Goal: Task Accomplishment & Management: Use online tool/utility

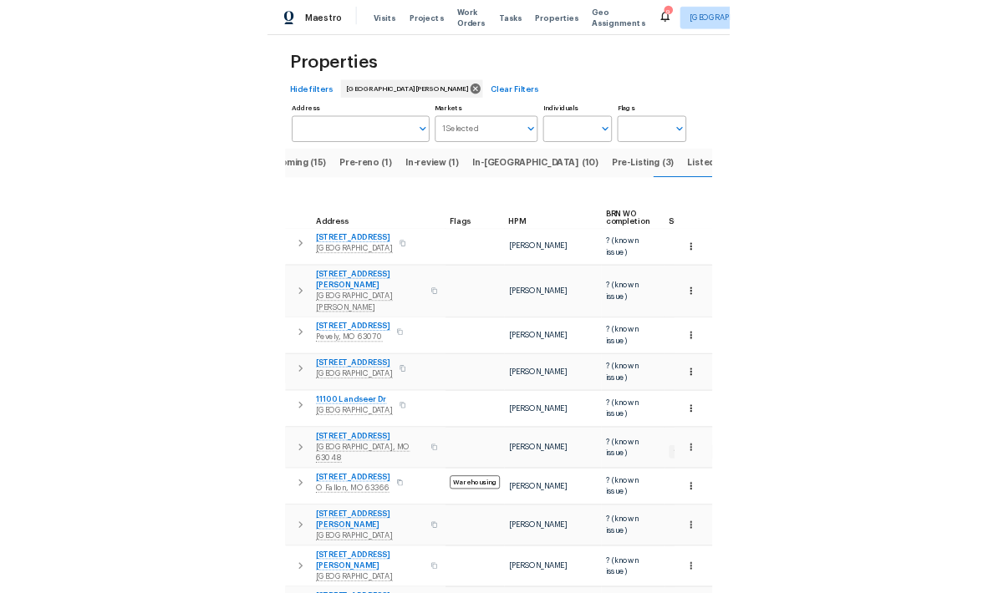
scroll to position [20, 0]
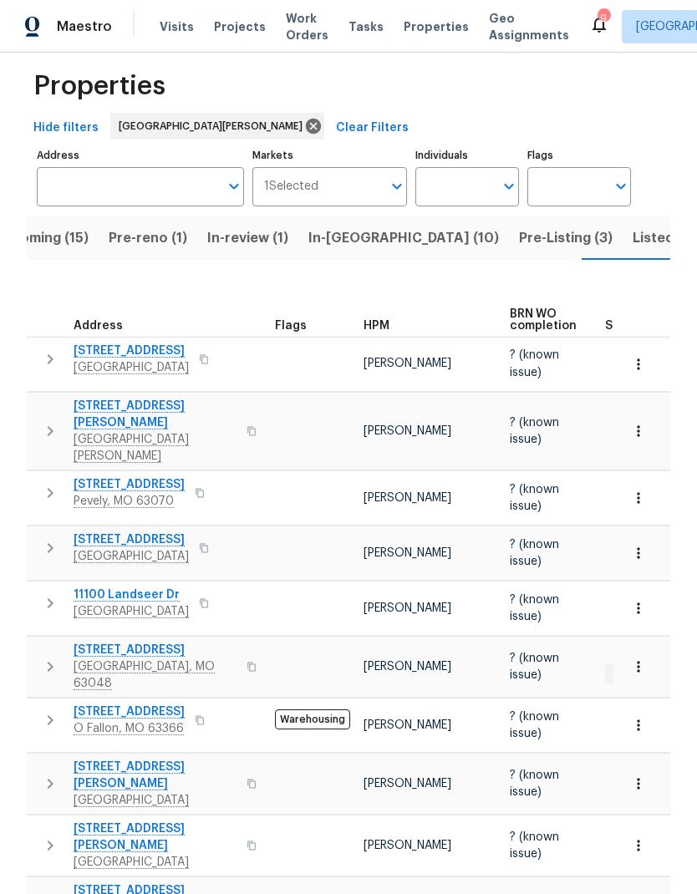
click at [43, 476] on button "button" at bounding box center [49, 492] width 33 height 33
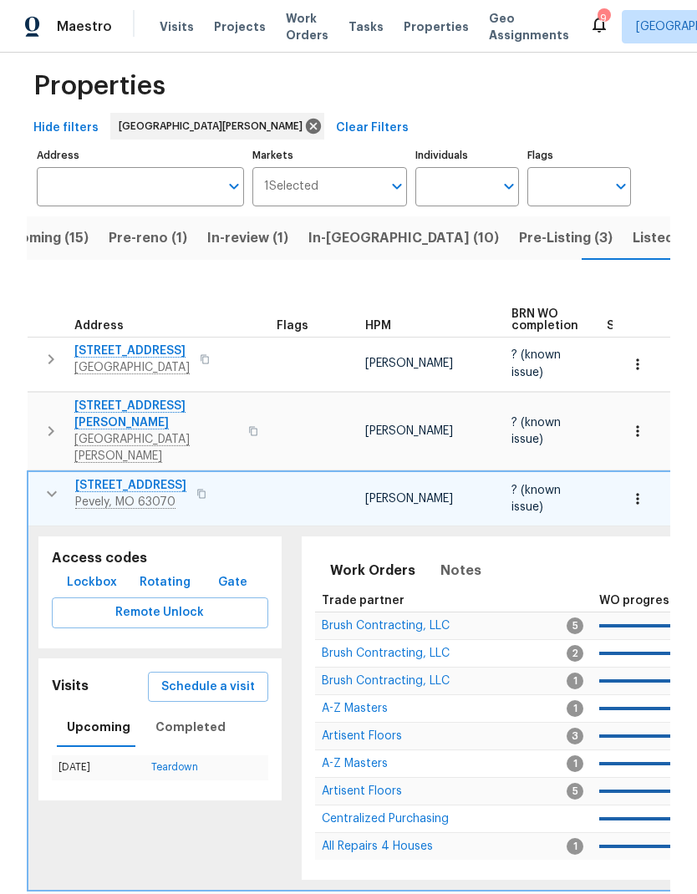
click at [94, 602] on span "Remote Unlock" at bounding box center [160, 612] width 190 height 21
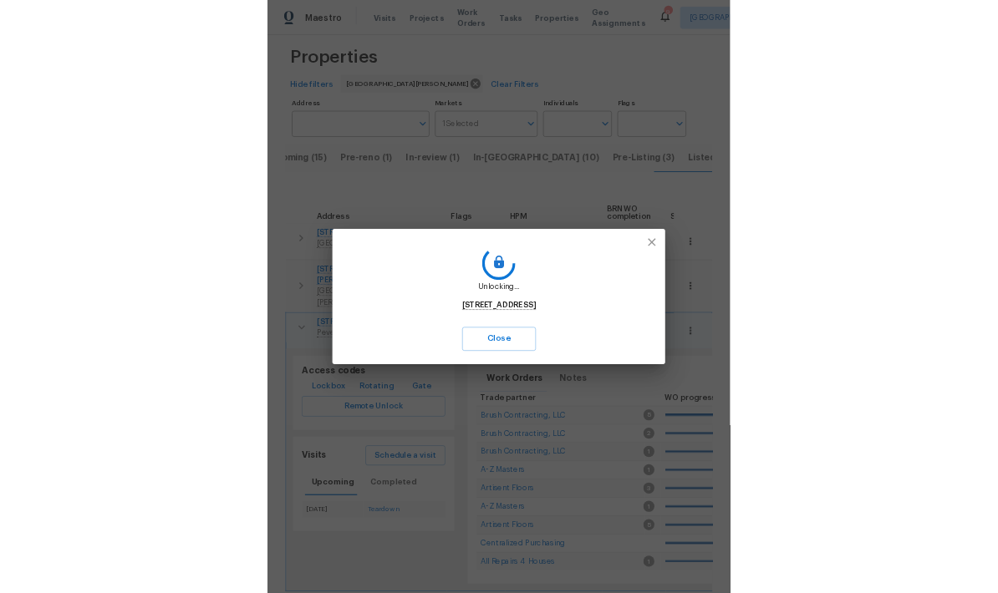
scroll to position [0, 43]
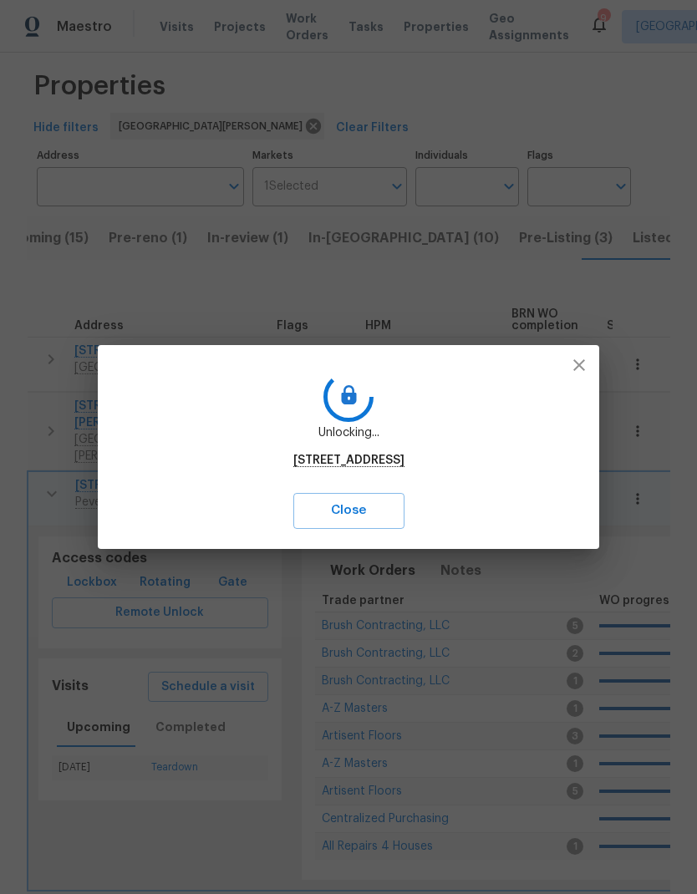
click at [293, 495] on button "Close" at bounding box center [348, 510] width 111 height 35
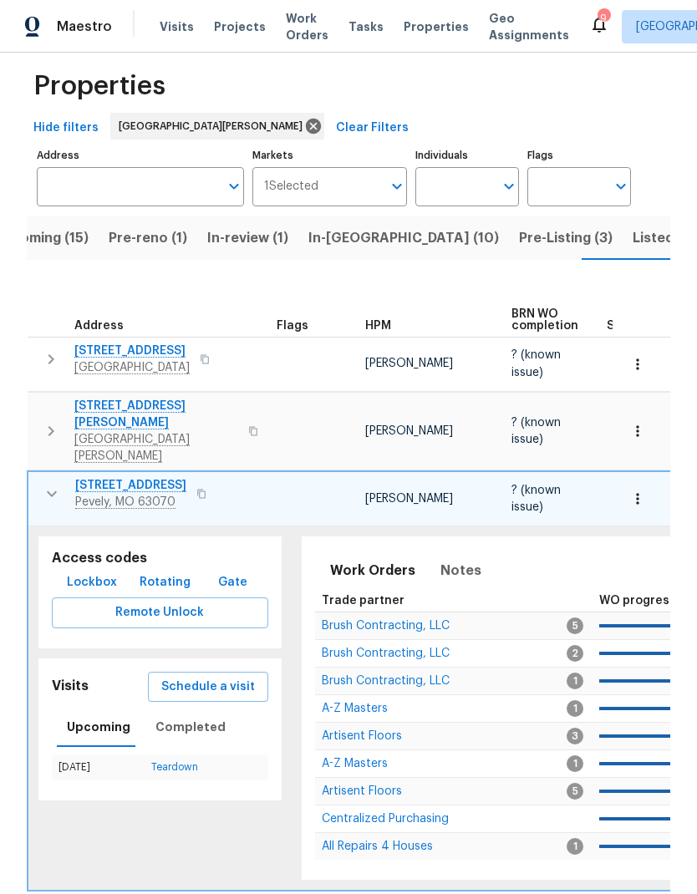
click at [85, 572] on span "Lockbox" at bounding box center [92, 582] width 50 height 21
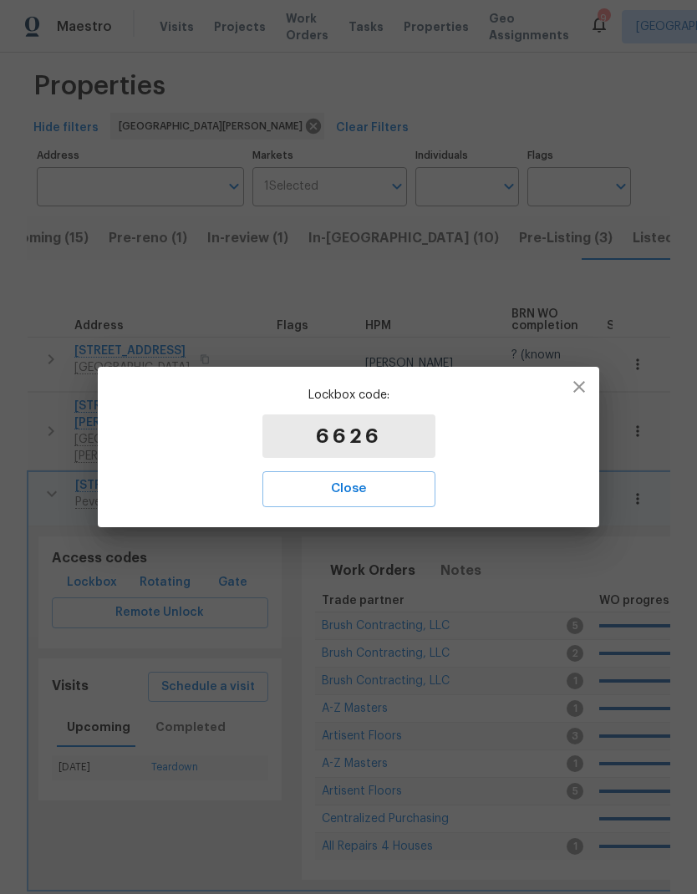
click at [308, 478] on span "Close" at bounding box center [349, 489] width 136 height 22
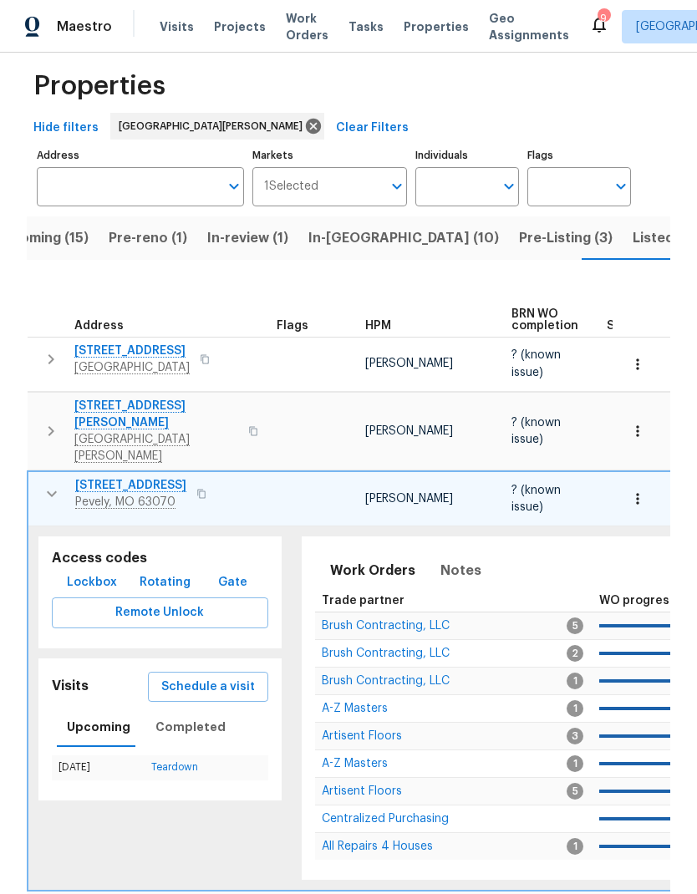
click at [634, 490] on icon "button" at bounding box center [637, 498] width 17 height 17
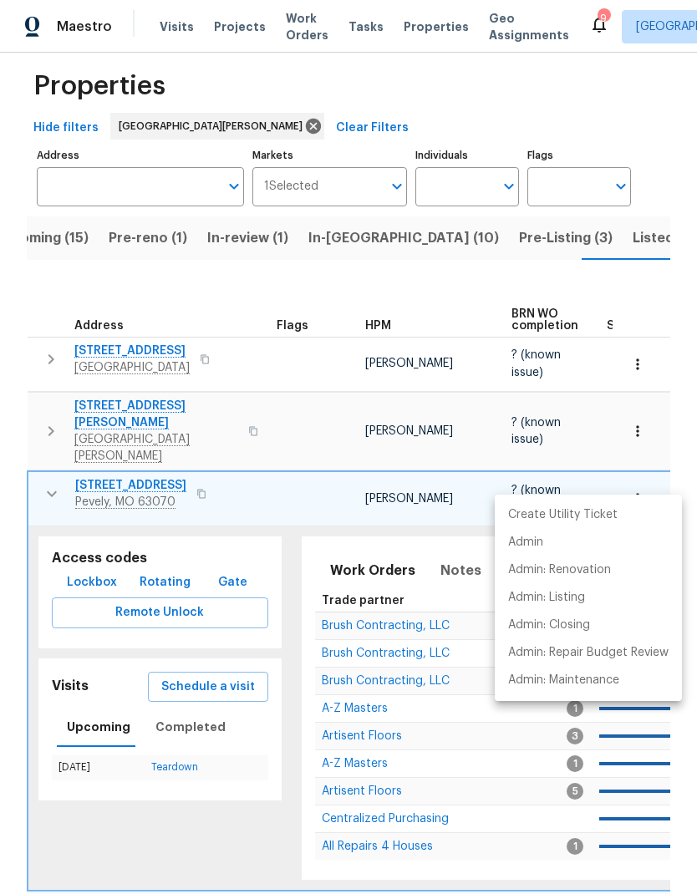
click at [187, 643] on div at bounding box center [348, 447] width 697 height 894
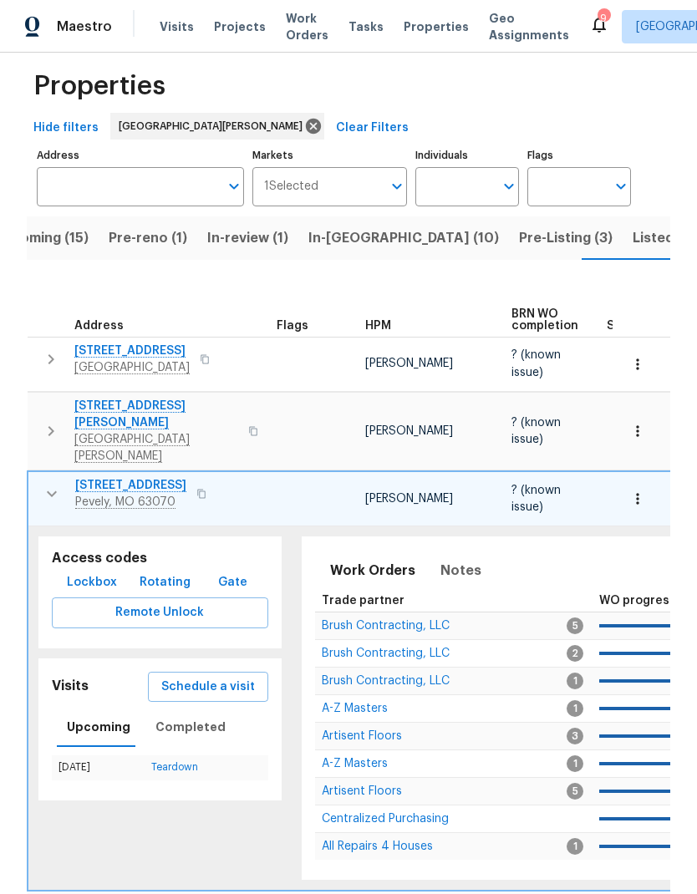
click at [190, 677] on span "Schedule a visit" at bounding box center [208, 687] width 94 height 21
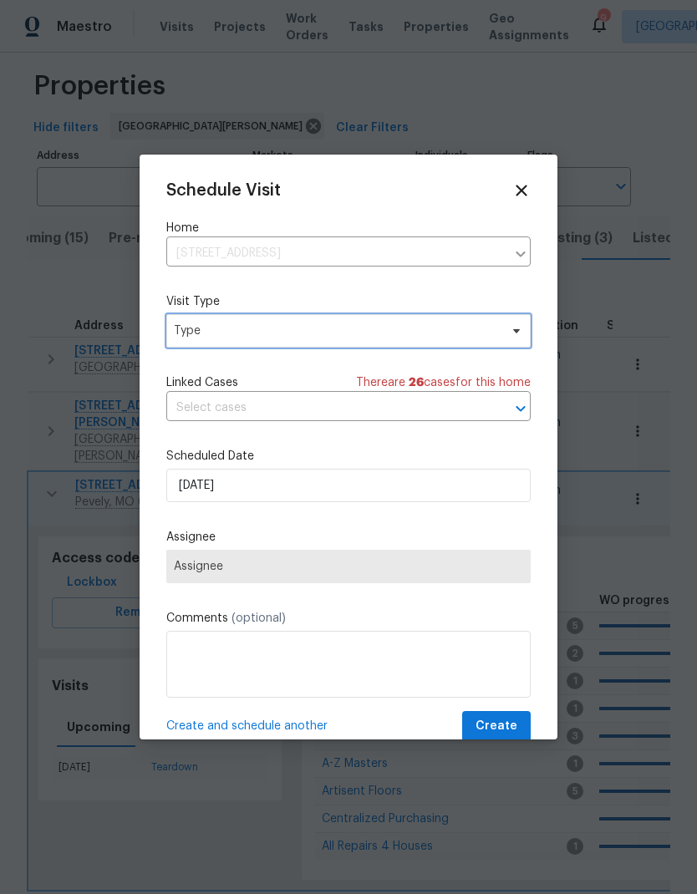
click at [206, 337] on span "Type" at bounding box center [336, 331] width 325 height 17
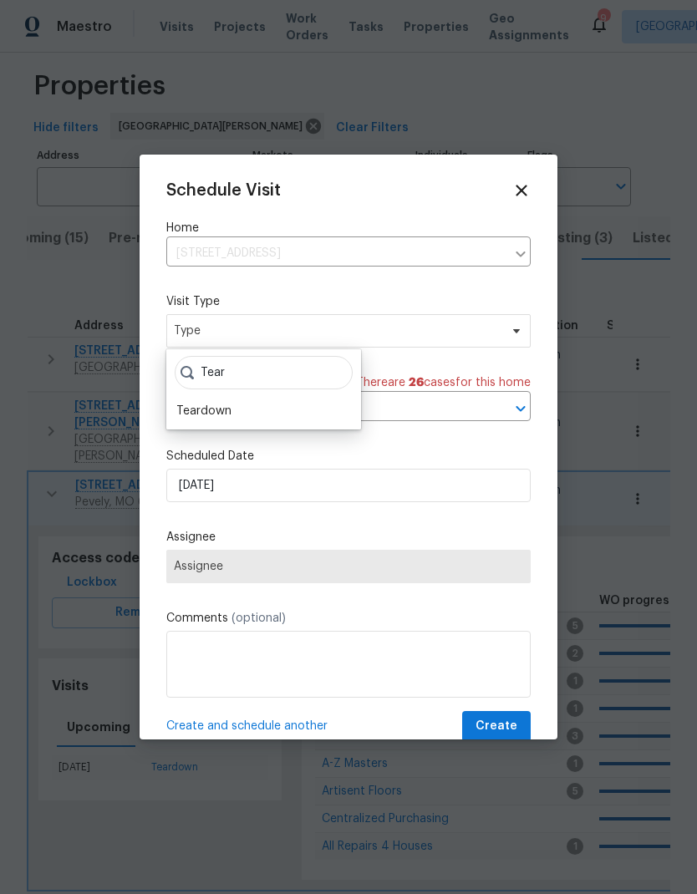
type input "Tear"
click at [231, 403] on div "Teardown" at bounding box center [263, 410] width 185 height 23
click at [219, 409] on div "Teardown" at bounding box center [203, 411] width 55 height 17
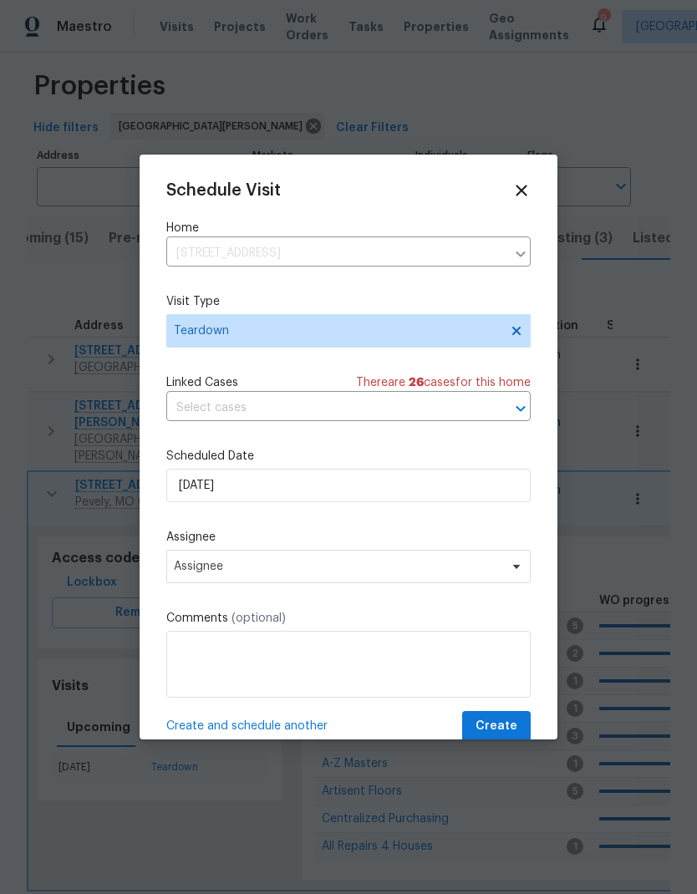
click at [355, 453] on label "Scheduled Date" at bounding box center [348, 456] width 364 height 17
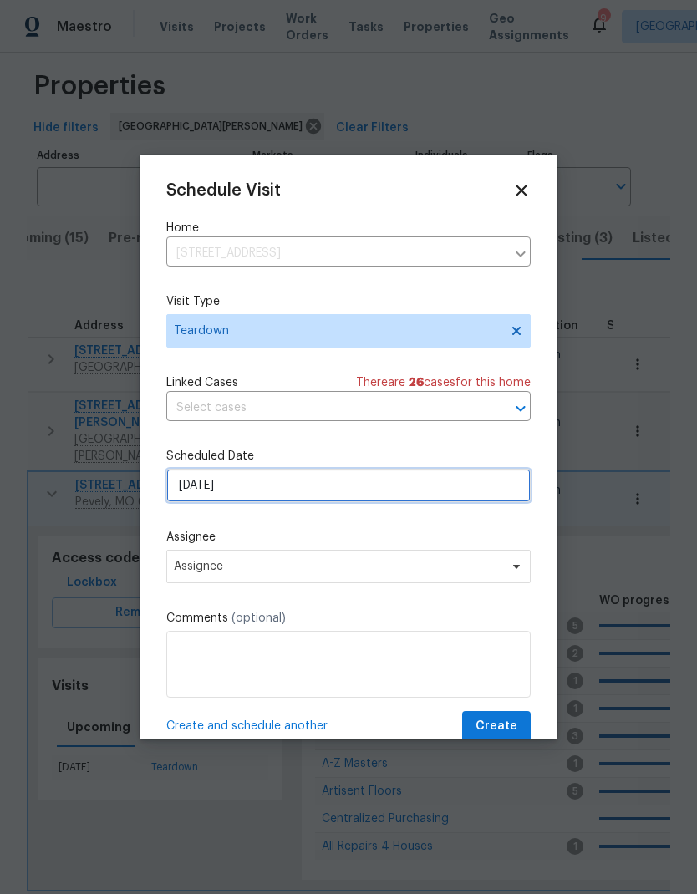
click at [348, 496] on input "[DATE]" at bounding box center [348, 485] width 364 height 33
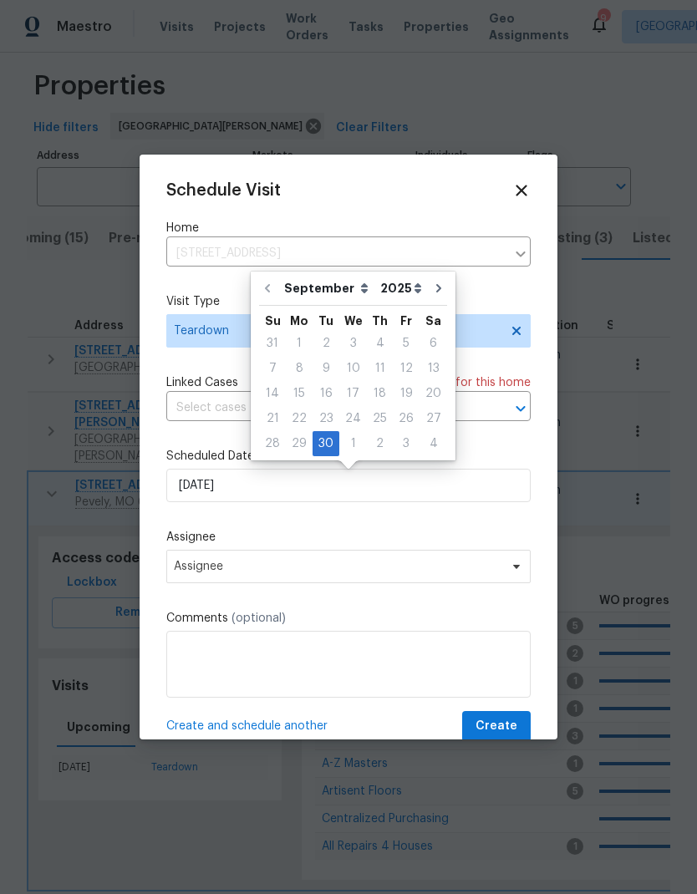
click at [435, 516] on div "Schedule Visit Home [STREET_ADDRESS] ​ Visit Type Teardown Linked Cases There a…" at bounding box center [348, 461] width 364 height 561
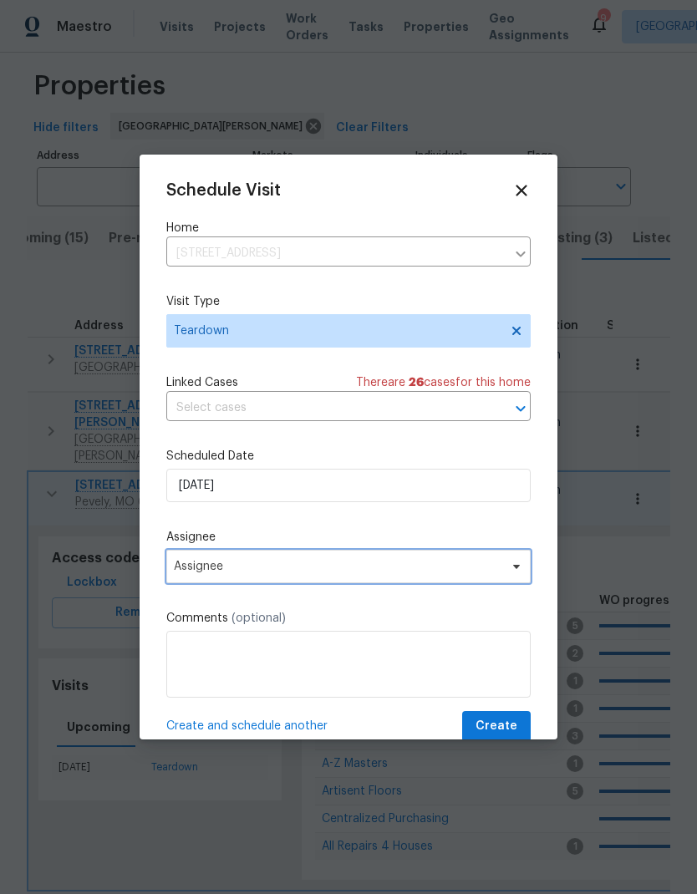
click at [472, 571] on span "Assignee" at bounding box center [338, 566] width 328 height 13
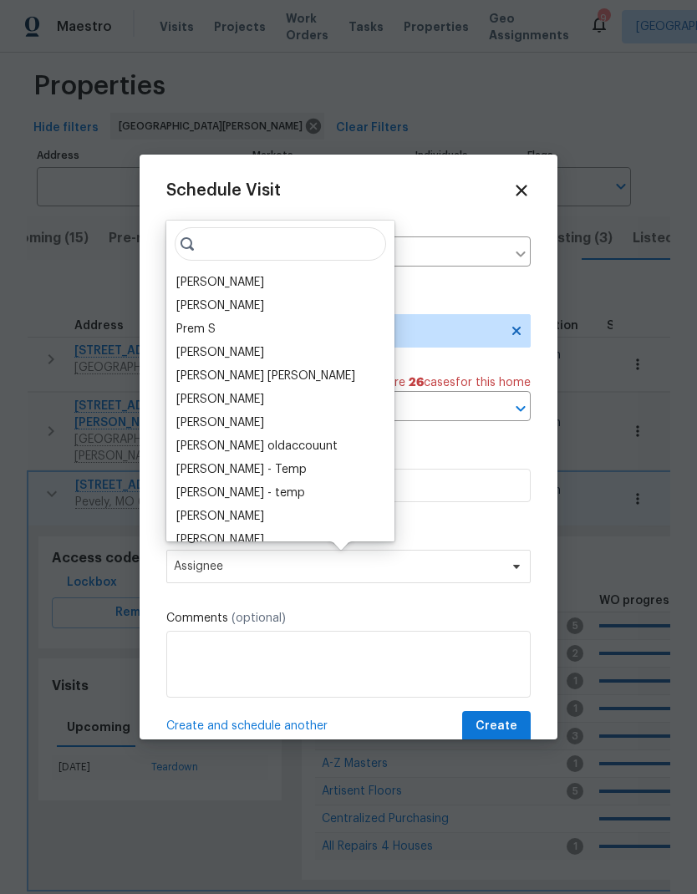
click at [234, 279] on div "[PERSON_NAME]" at bounding box center [220, 282] width 88 height 17
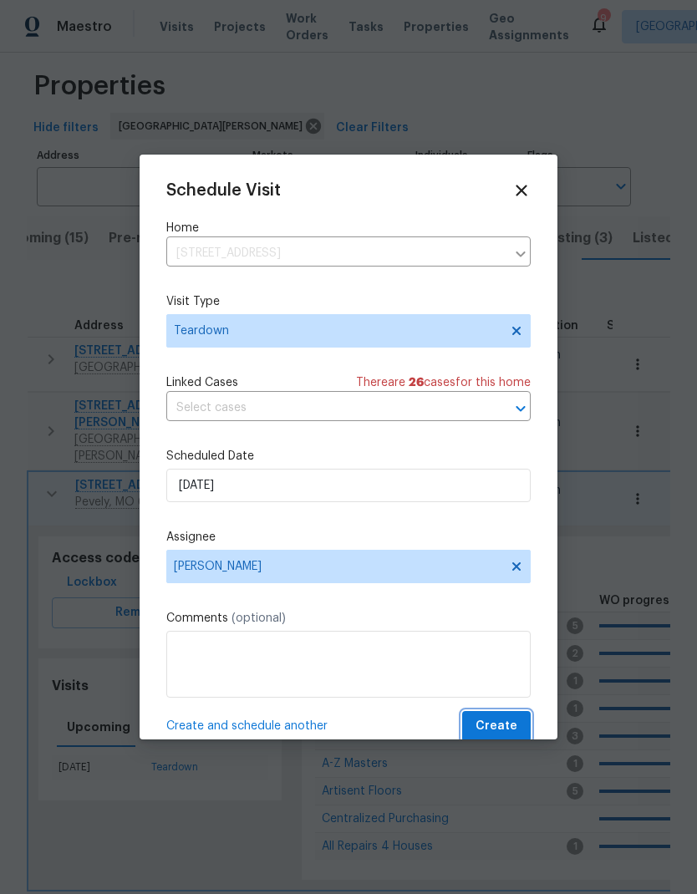
click at [508, 724] on span "Create" at bounding box center [496, 726] width 42 height 21
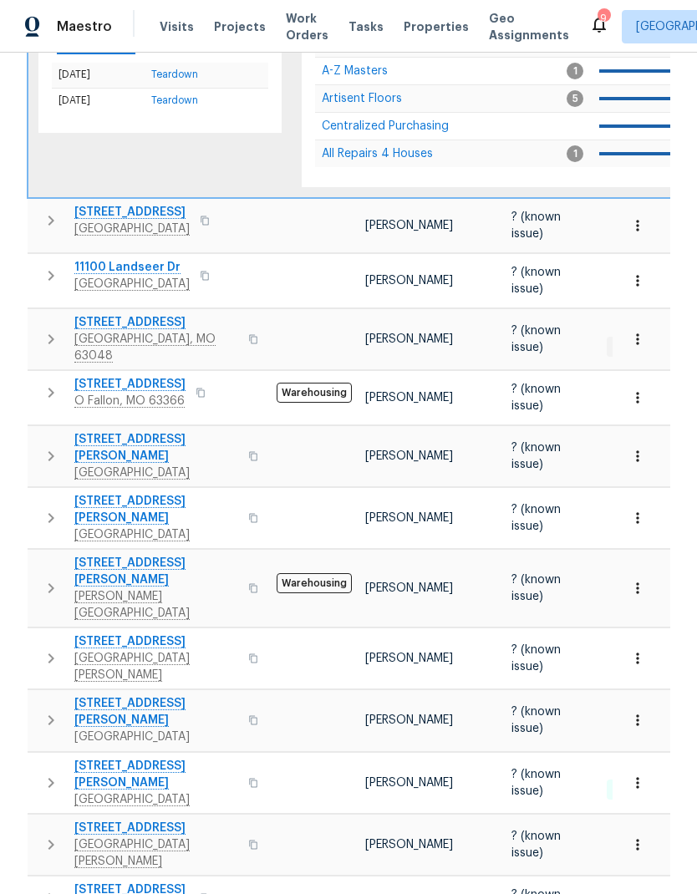
scroll to position [712, 0]
